Goal: Information Seeking & Learning: Check status

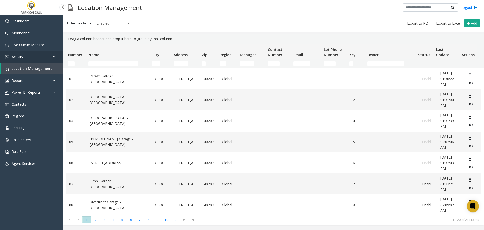
click at [24, 55] on link "Activity" at bounding box center [31, 57] width 63 height 12
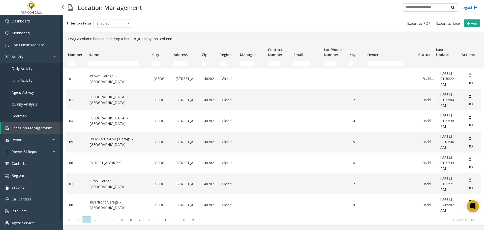
click at [22, 80] on span "Lane Activity" at bounding box center [22, 80] width 21 height 5
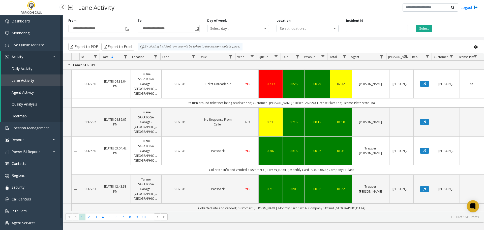
click at [24, 93] on span "Agent Activity" at bounding box center [23, 92] width 22 height 5
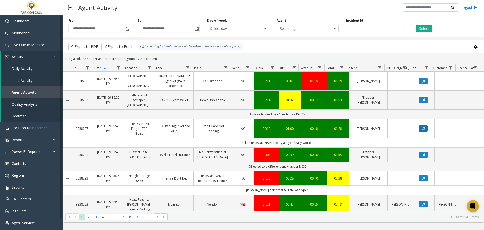
click at [422, 127] on icon "Data table" at bounding box center [423, 128] width 3 height 3
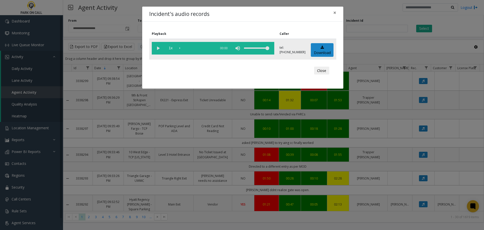
click at [157, 47] on vg-play-pause at bounding box center [158, 48] width 13 height 13
click at [193, 47] on div "scrub bar" at bounding box center [197, 48] width 34 height 13
click at [203, 49] on div "scrub bar" at bounding box center [197, 48] width 34 height 13
click at [230, 65] on div "Close" at bounding box center [243, 70] width 180 height 15
click at [184, 48] on div "scrub bar" at bounding box center [197, 48] width 34 height 13
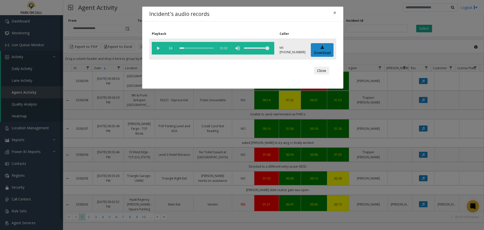
click at [158, 48] on vg-play-pause at bounding box center [158, 48] width 13 height 13
click at [192, 154] on div "Incident's audio records × Playback Caller 1x 01:02 tel:[PHONE_NUMBER] Download…" at bounding box center [242, 115] width 484 height 230
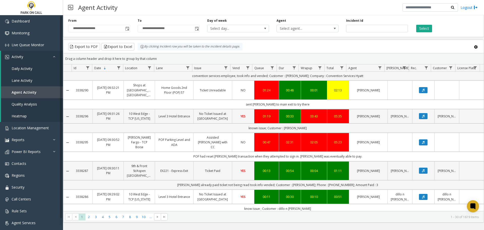
scroll to position [151, 0]
